Goal: Entertainment & Leisure: Consume media (video, audio)

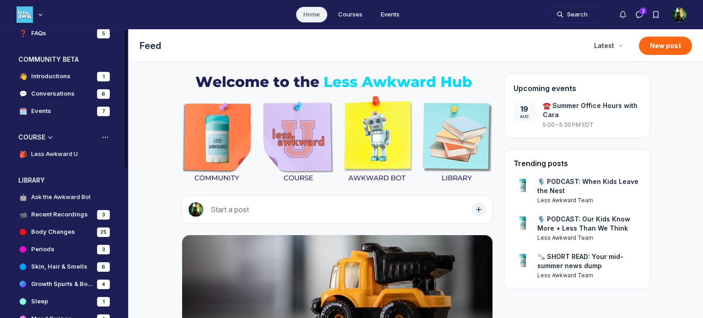
scroll to position [92, 0]
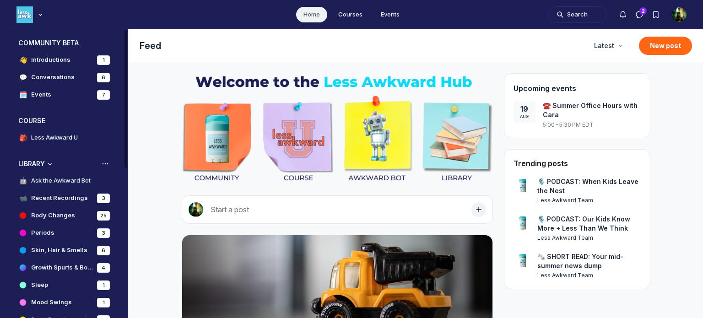
click at [44, 181] on h4 "Ask the Awkward Bot" at bounding box center [61, 180] width 60 height 9
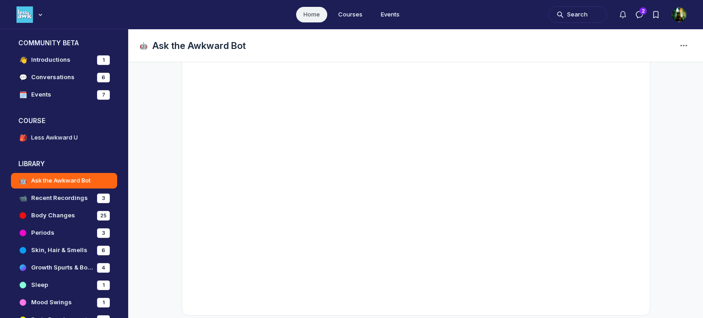
scroll to position [202, 0]
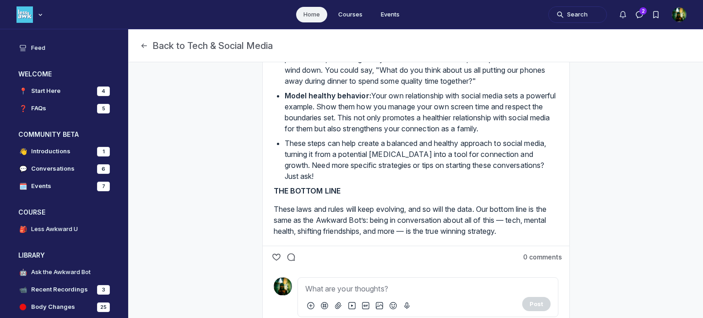
scroll to position [1053, 0]
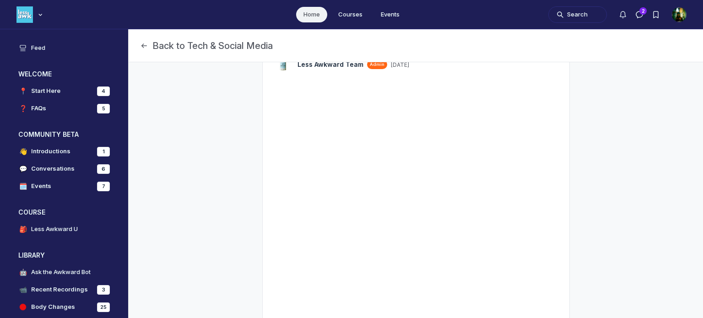
scroll to position [156, 0]
click at [484, 170] on div "Main Content" at bounding box center [416, 244] width 285 height 316
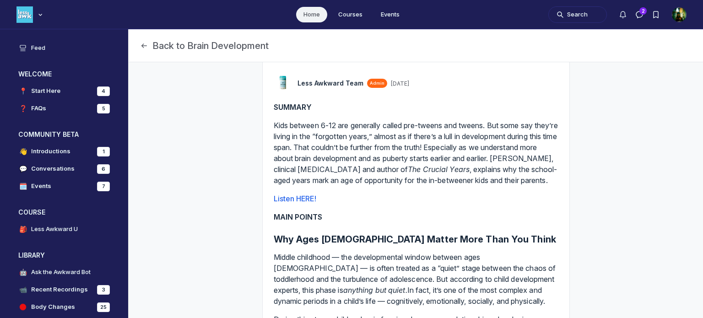
scroll to position [92, 0]
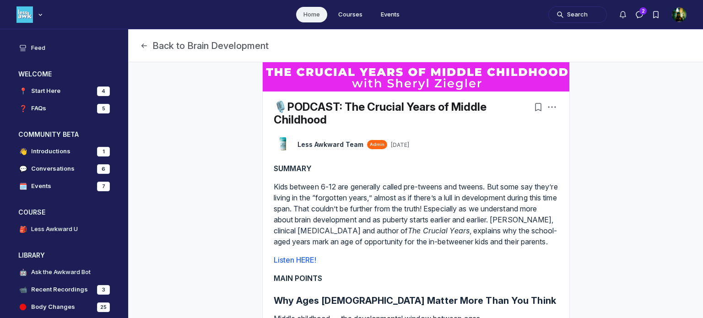
click at [415, 106] on link "🎙️PODCAST: The Crucial Years of Middle Childhood" at bounding box center [380, 113] width 213 height 26
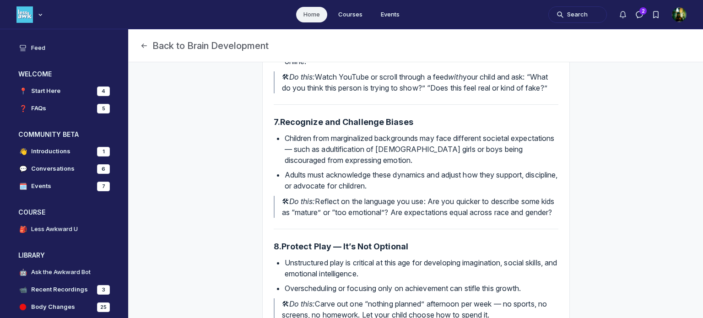
scroll to position [1374, 0]
